Goal: Task Accomplishment & Management: Use online tool/utility

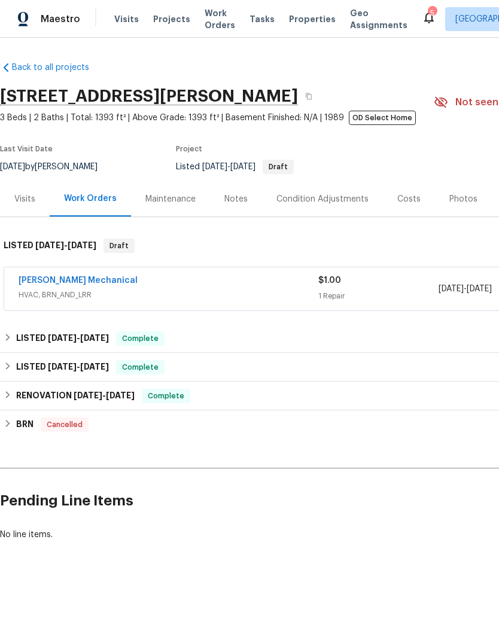
click at [56, 282] on link "[PERSON_NAME] Mechanical" at bounding box center [78, 280] width 119 height 8
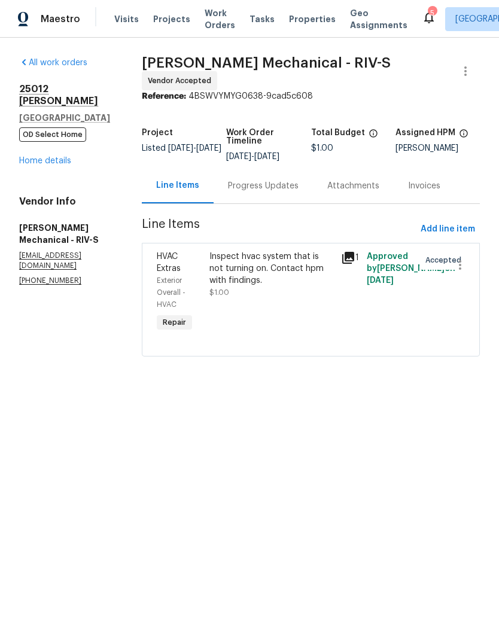
click at [249, 282] on div "Inspect hvac system that is not turning on. Contact hpm with findings." at bounding box center [271, 269] width 124 height 36
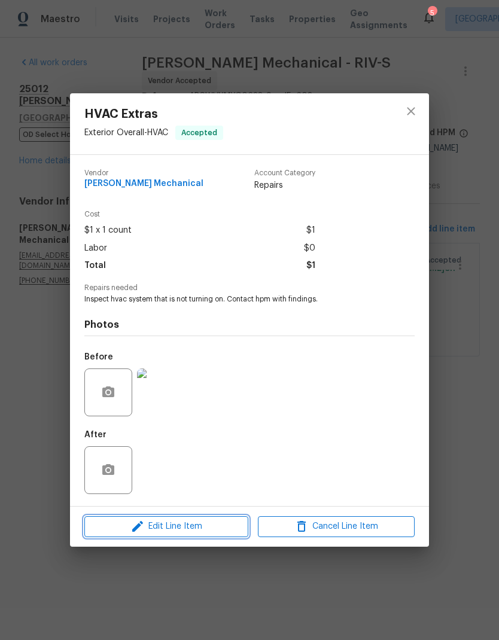
click at [154, 528] on span "Edit Line Item" at bounding box center [166, 526] width 157 height 15
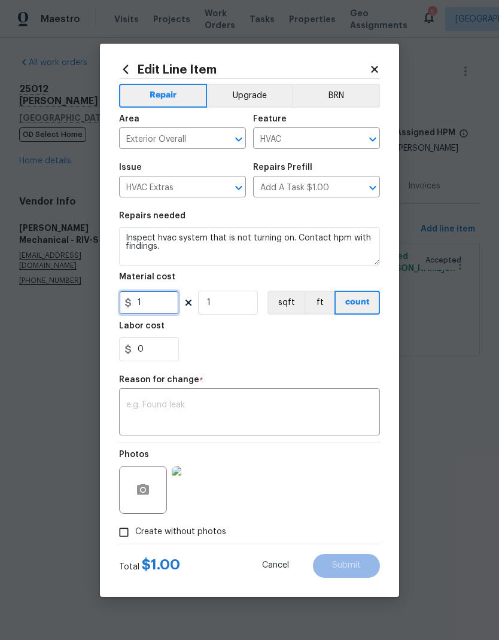
click at [156, 309] on input "1" at bounding box center [149, 303] width 60 height 24
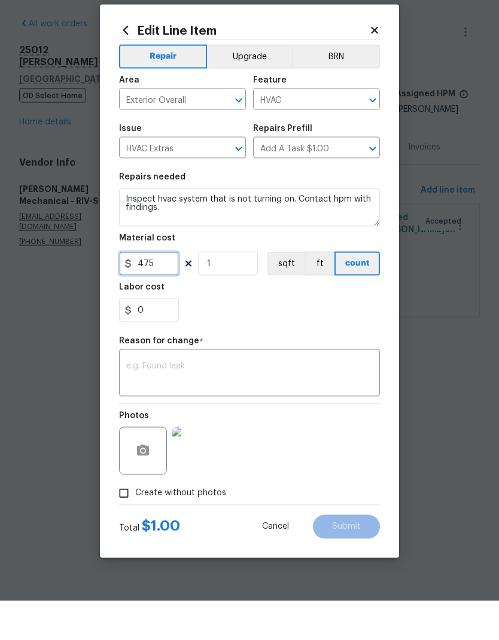
type input "475"
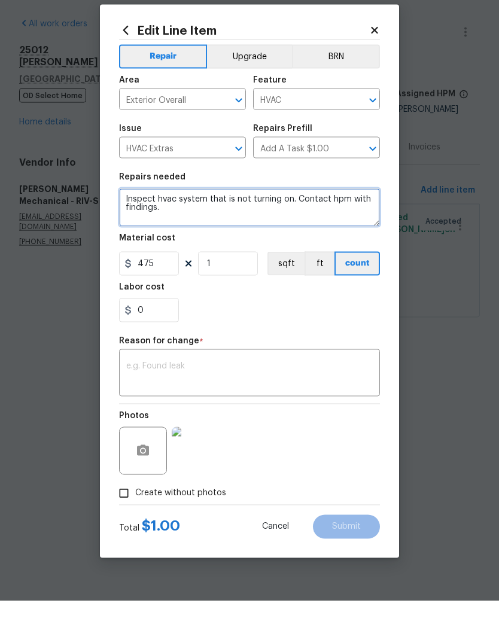
click at [168, 227] on textarea "Inspect hvac system that is not turning on. Contact hpm with findings." at bounding box center [249, 246] width 261 height 38
type textarea "Inspect hvac system that is not turning on. Contact hpm with findings.. replace…"
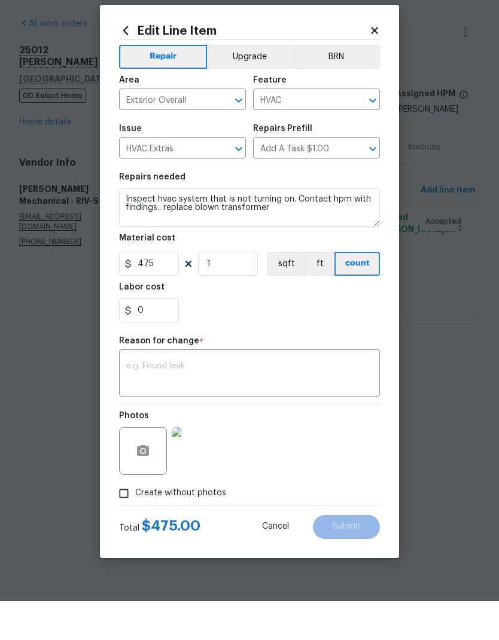
click at [147, 401] on textarea at bounding box center [249, 413] width 247 height 25
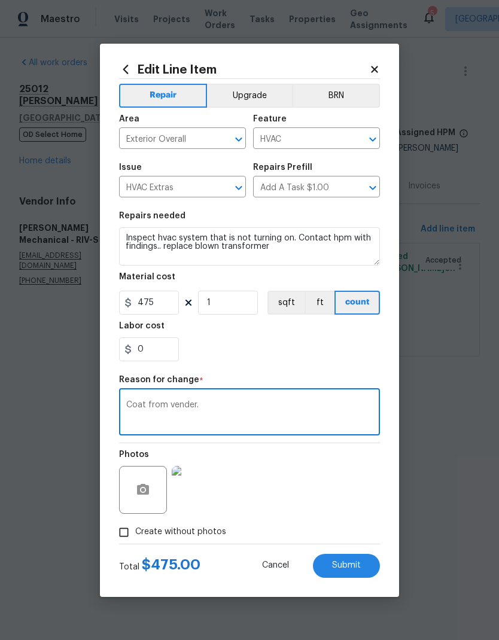
type textarea "Coat from vender."
click at [353, 568] on span "Submit" at bounding box center [346, 565] width 29 height 9
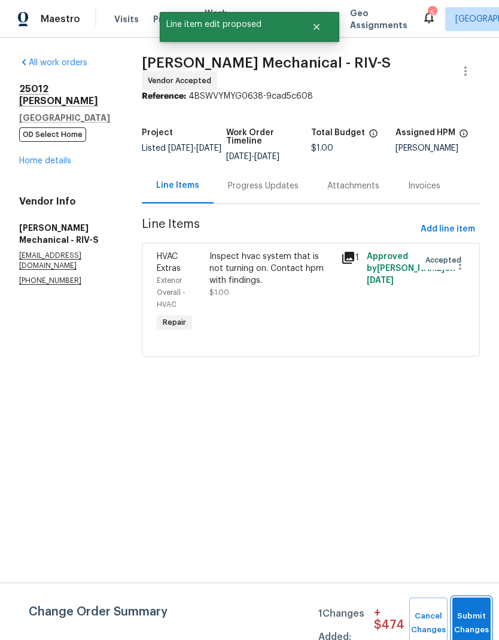
click at [472, 615] on button "Submit Changes" at bounding box center [471, 623] width 38 height 51
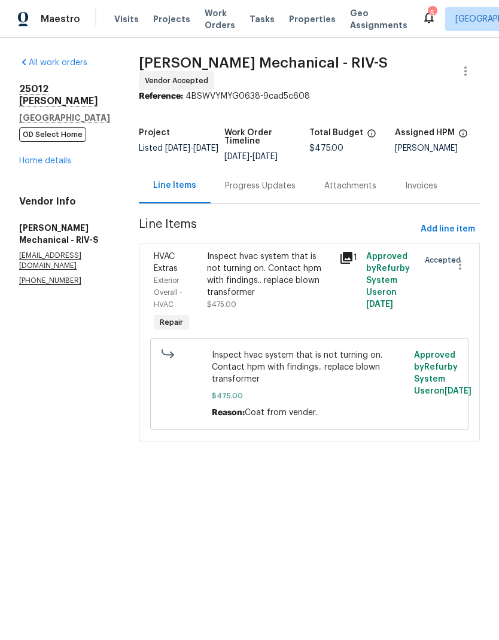
click at [41, 157] on link "Home details" at bounding box center [45, 161] width 52 height 8
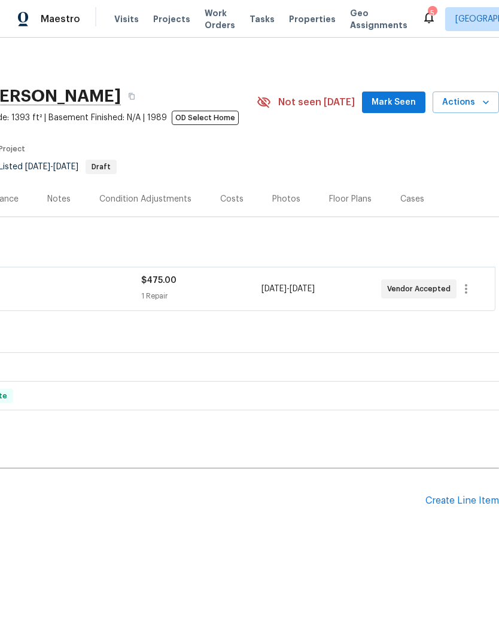
scroll to position [0, 177]
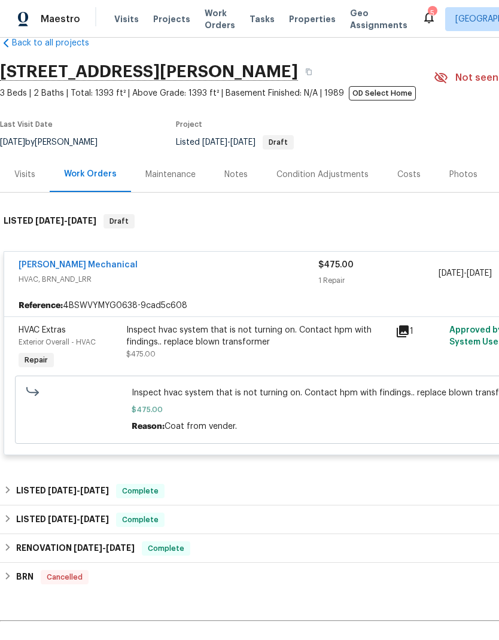
scroll to position [26, 0]
